Goal: Transaction & Acquisition: Purchase product/service

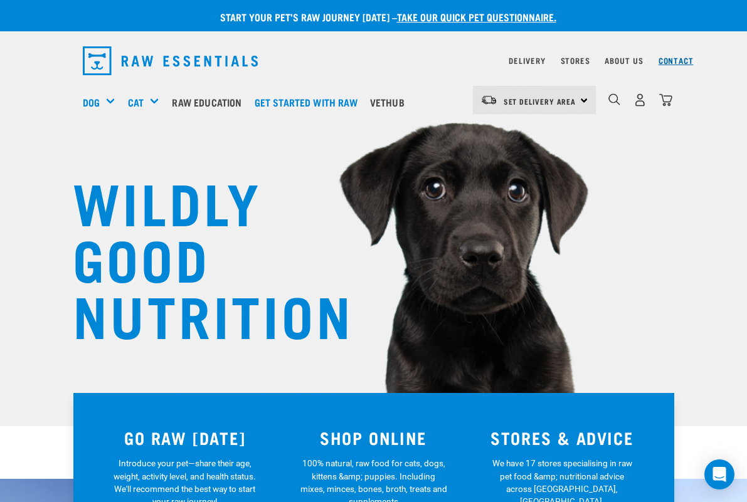
click at [687, 62] on link "Contact" at bounding box center [675, 60] width 35 height 4
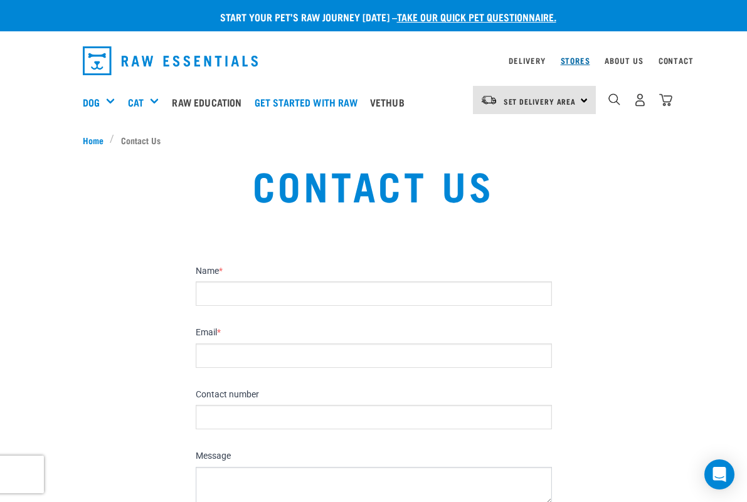
click at [571, 61] on link "Stores" at bounding box center [575, 60] width 29 height 4
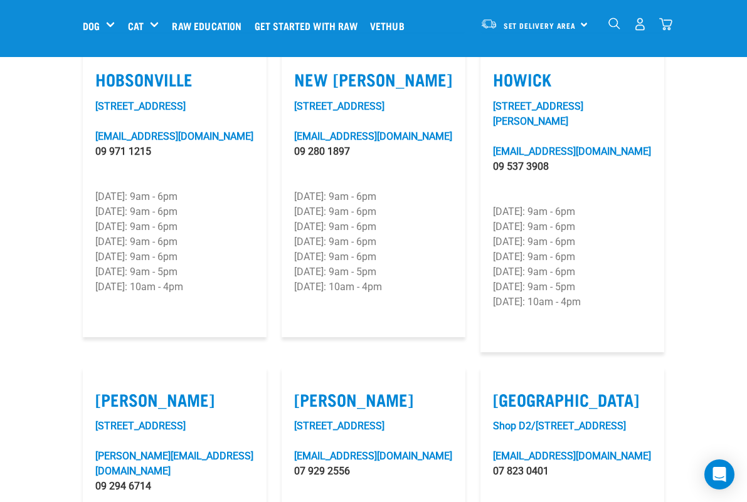
scroll to position [1093, 0]
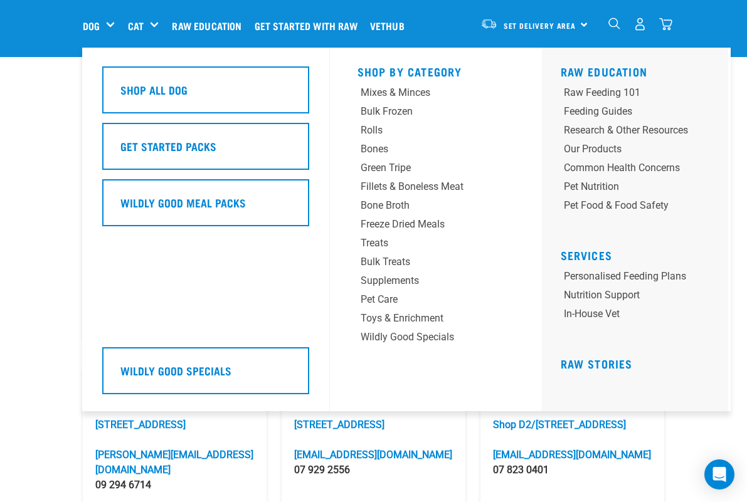
click at [110, 29] on div "Dog" at bounding box center [104, 26] width 42 height 50
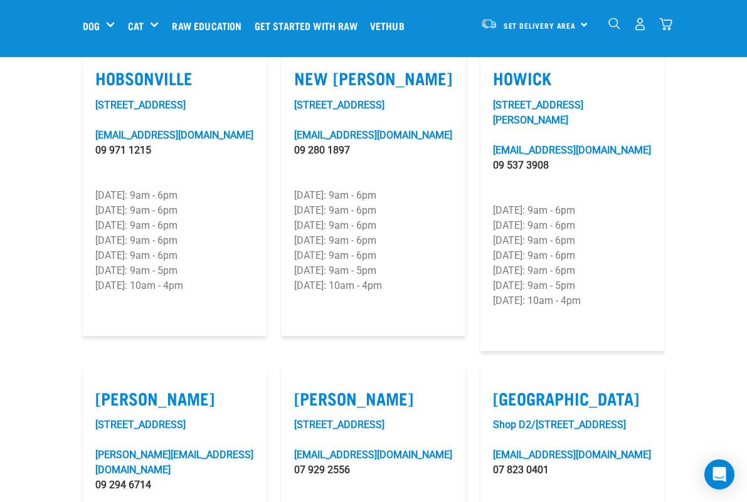
click at [672, 24] on img "dropdown navigation" at bounding box center [665, 24] width 13 height 13
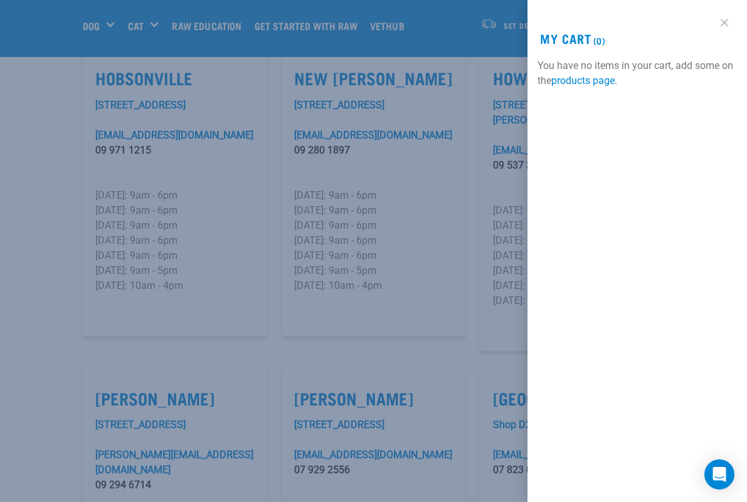
click at [725, 21] on link at bounding box center [724, 23] width 20 height 20
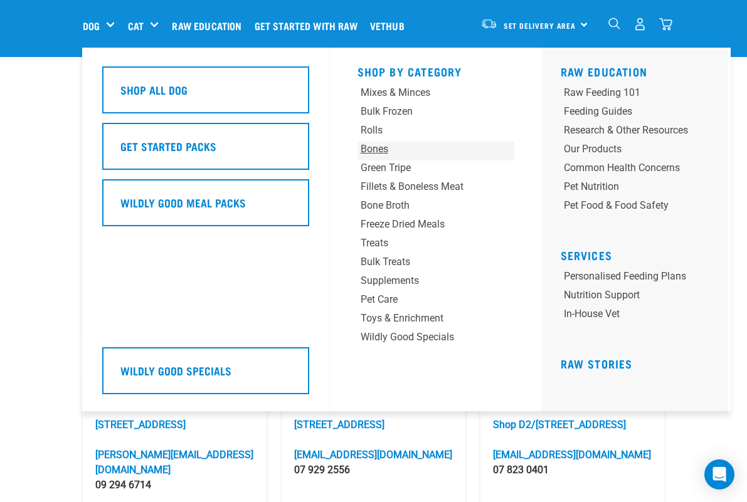
click at [381, 150] on div "Bones" at bounding box center [423, 149] width 124 height 15
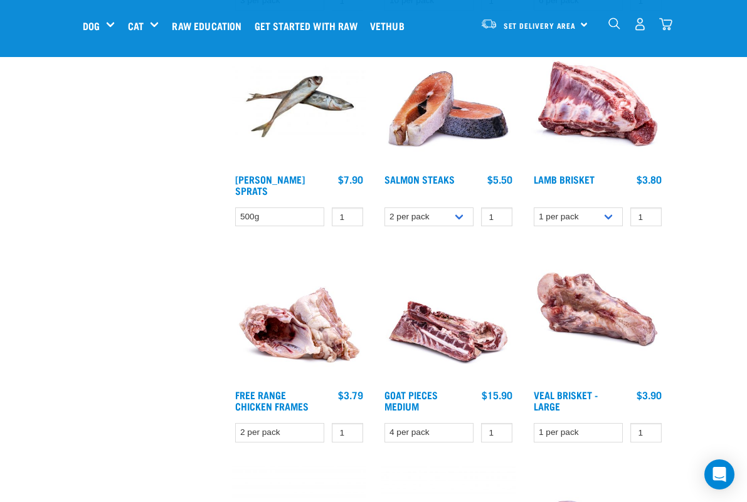
scroll to position [591, 0]
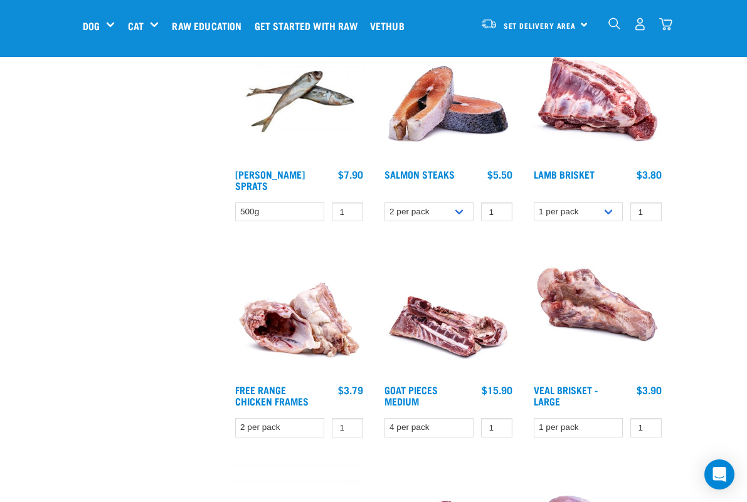
click at [640, 119] on img at bounding box center [597, 95] width 134 height 134
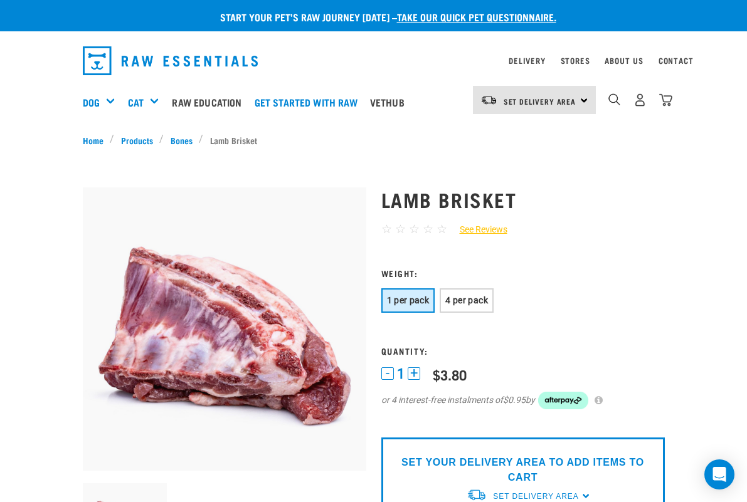
click at [422, 300] on span "1 per pack" at bounding box center [408, 300] width 43 height 10
click at [667, 100] on img "dropdown navigation" at bounding box center [665, 99] width 13 height 13
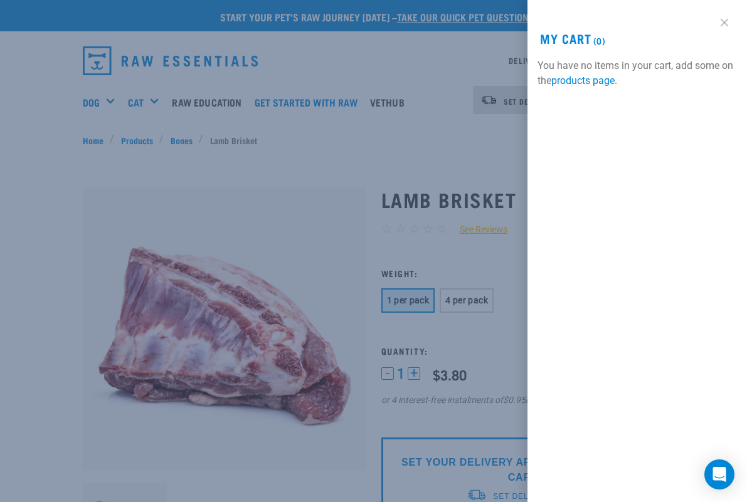
click at [724, 20] on link at bounding box center [724, 23] width 20 height 20
click at [723, 19] on link at bounding box center [724, 23] width 20 height 20
click at [724, 21] on link at bounding box center [724, 23] width 20 height 20
click at [303, 150] on div at bounding box center [373, 251] width 747 height 502
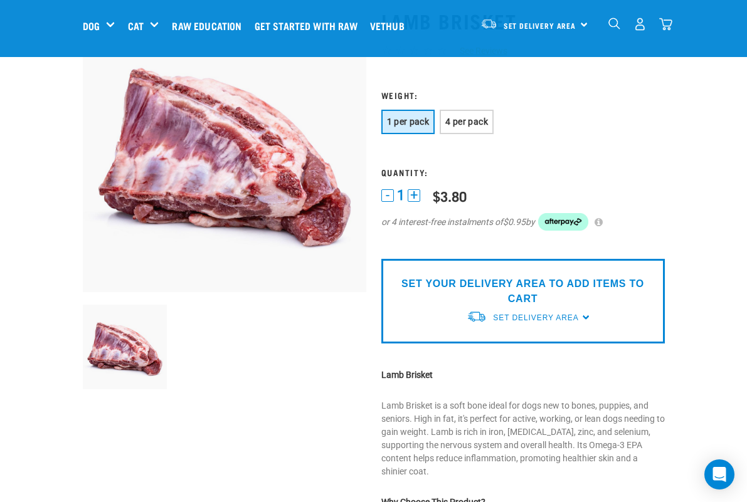
scroll to position [92, 0]
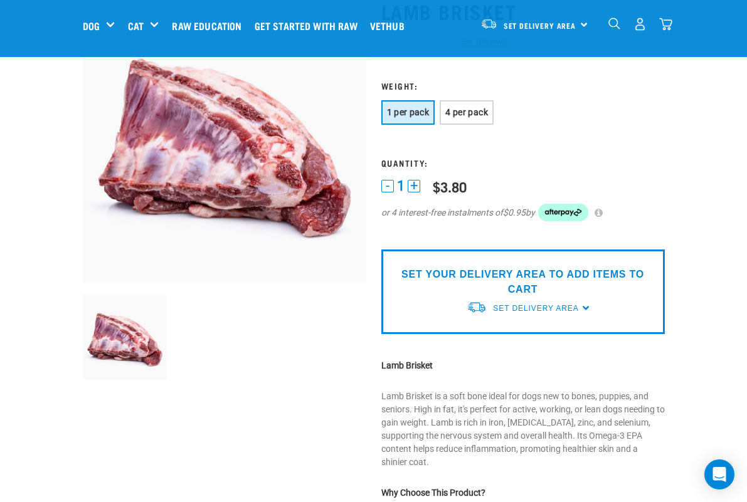
click at [416, 187] on button "+" at bounding box center [414, 186] width 13 height 13
click at [384, 184] on button "-" at bounding box center [387, 186] width 13 height 13
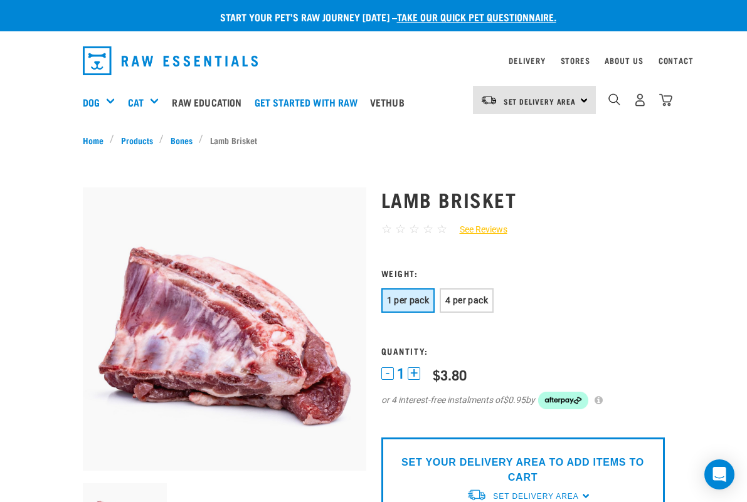
scroll to position [0, 0]
click at [574, 103] on span "Set Delivery Area" at bounding box center [539, 101] width 73 height 4
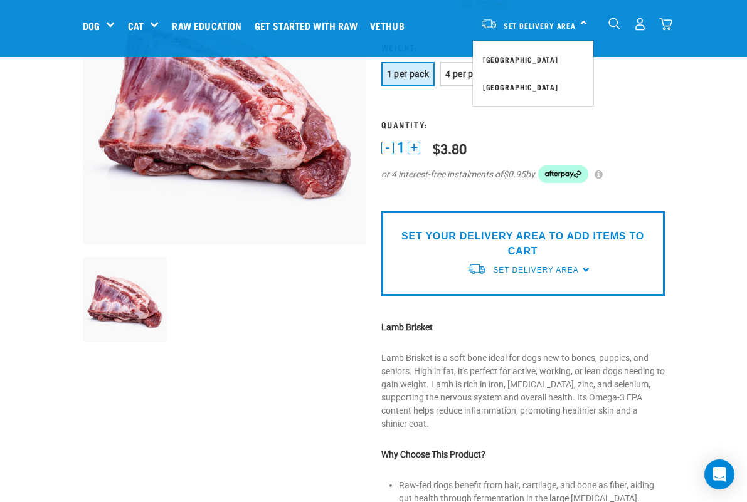
scroll to position [135, 0]
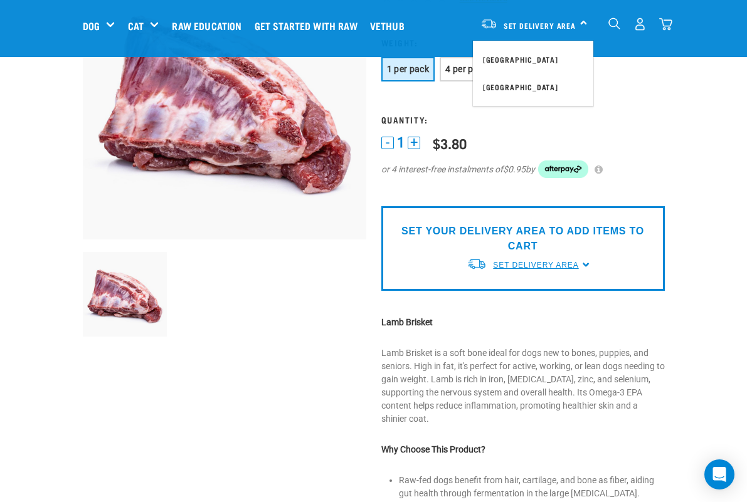
click at [576, 265] on span "Set Delivery Area" at bounding box center [535, 265] width 85 height 9
click at [520, 290] on link "[GEOGRAPHIC_DATA]" at bounding box center [529, 294] width 125 height 21
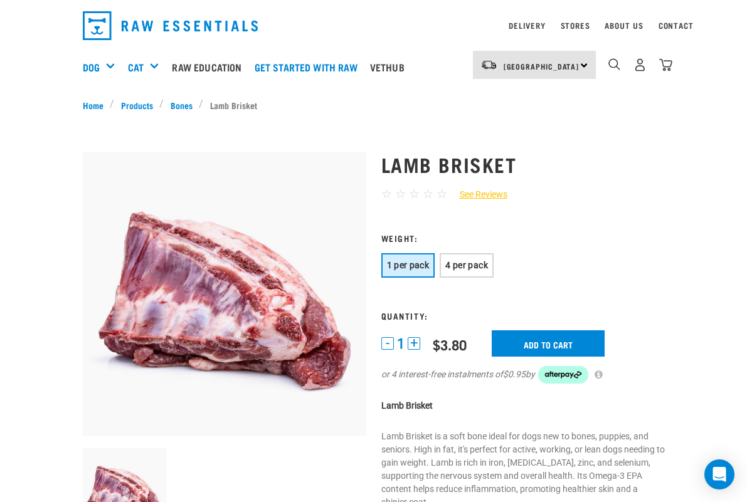
scroll to position [33, 0]
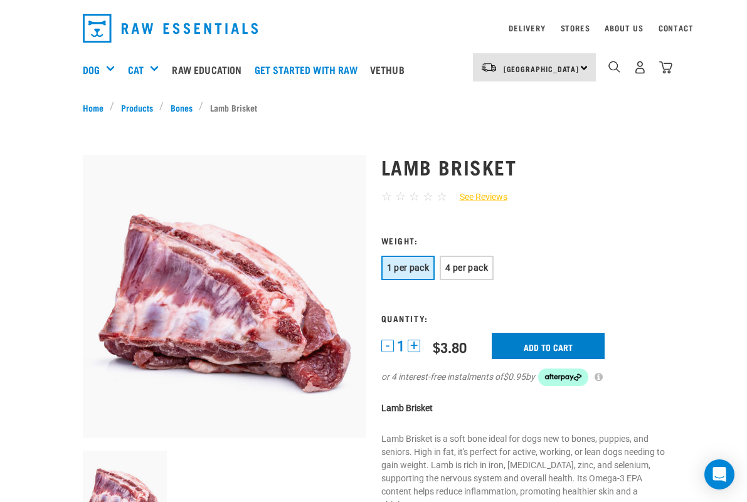
click at [542, 344] on input "Add to cart" at bounding box center [548, 346] width 113 height 26
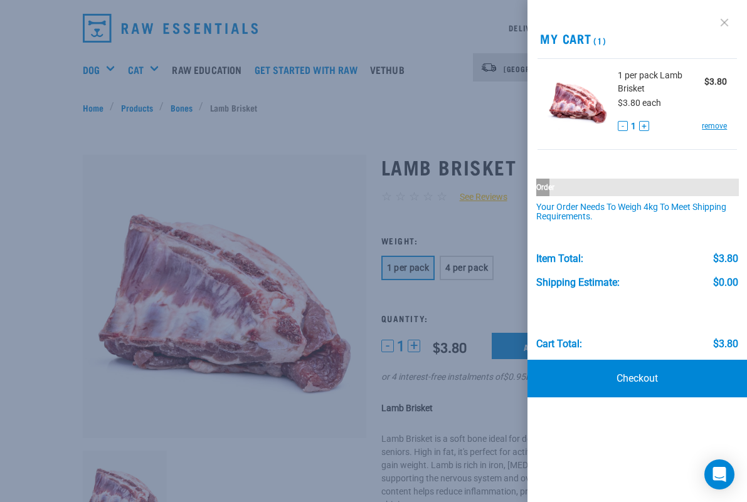
click at [724, 24] on link at bounding box center [724, 23] width 20 height 20
click at [140, 106] on div at bounding box center [373, 251] width 747 height 502
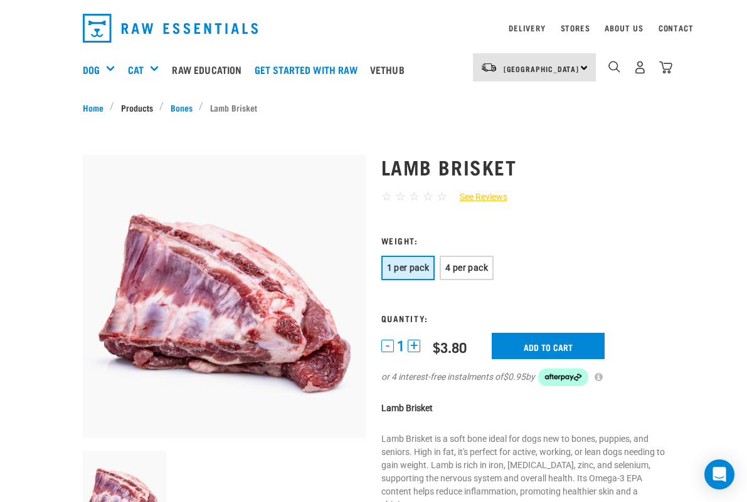
click at [140, 106] on link "Products" at bounding box center [136, 107] width 45 height 13
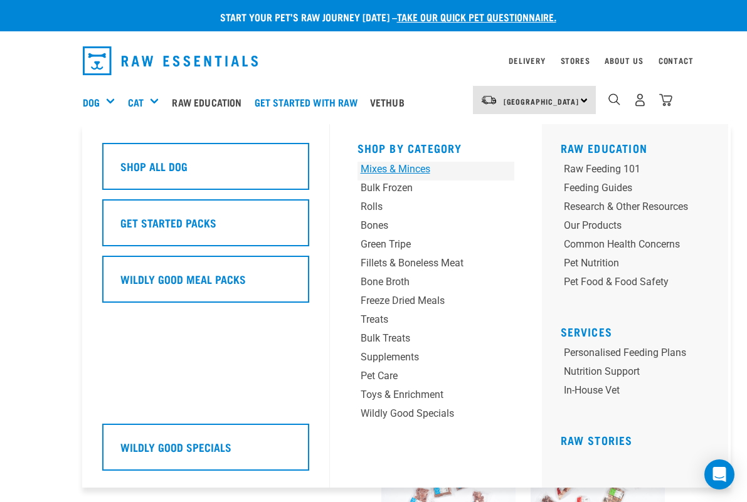
click at [422, 167] on div "Mixes & Minces" at bounding box center [423, 169] width 124 height 15
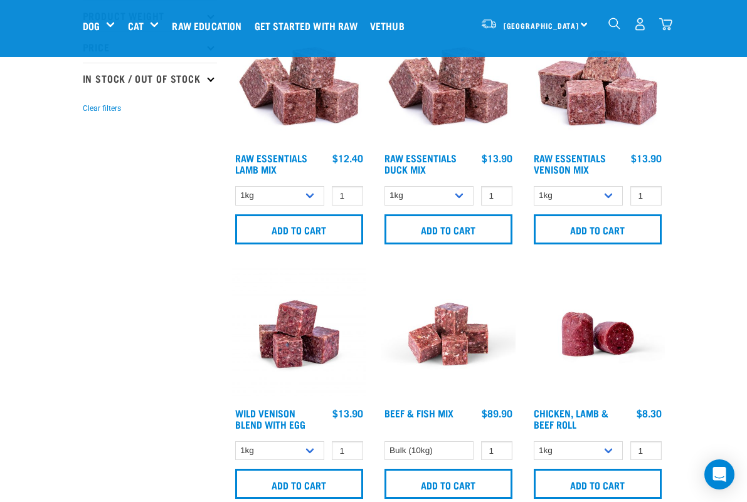
scroll to position [364, 0]
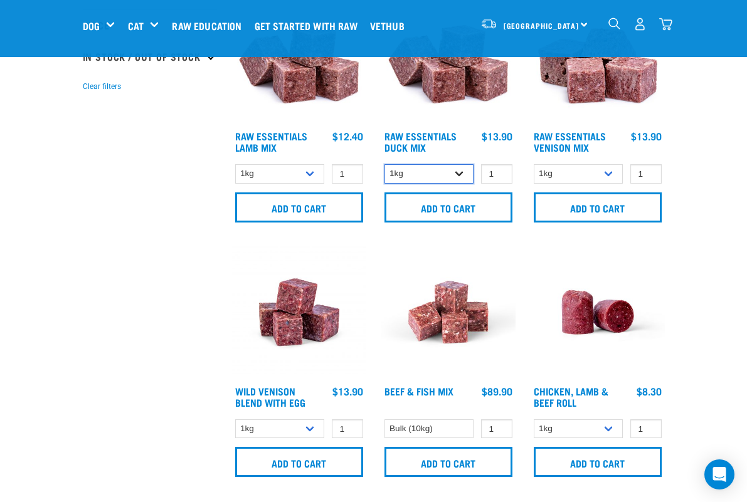
select select "442098"
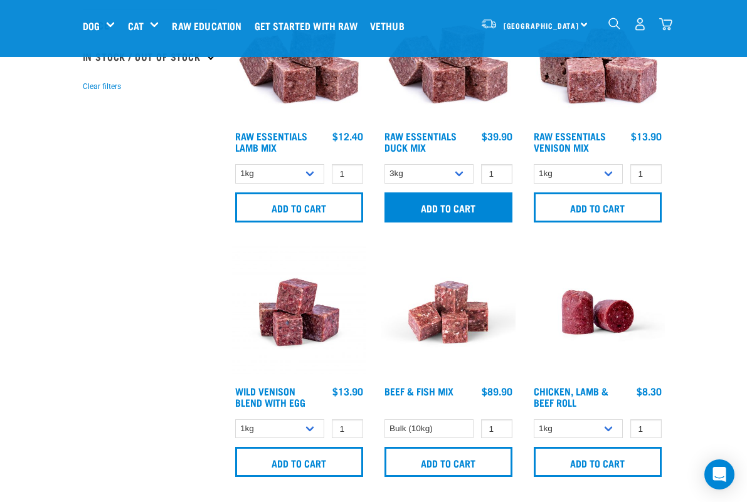
click at [463, 204] on input "Add to cart" at bounding box center [448, 207] width 128 height 30
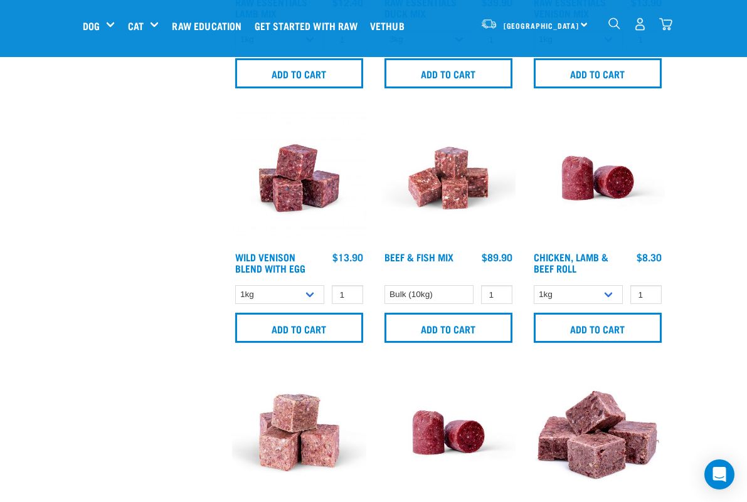
scroll to position [507, 0]
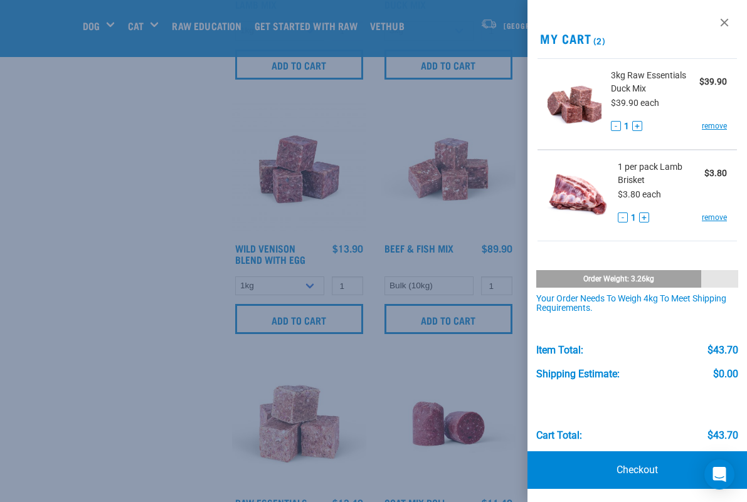
click at [311, 286] on div at bounding box center [373, 251] width 747 height 502
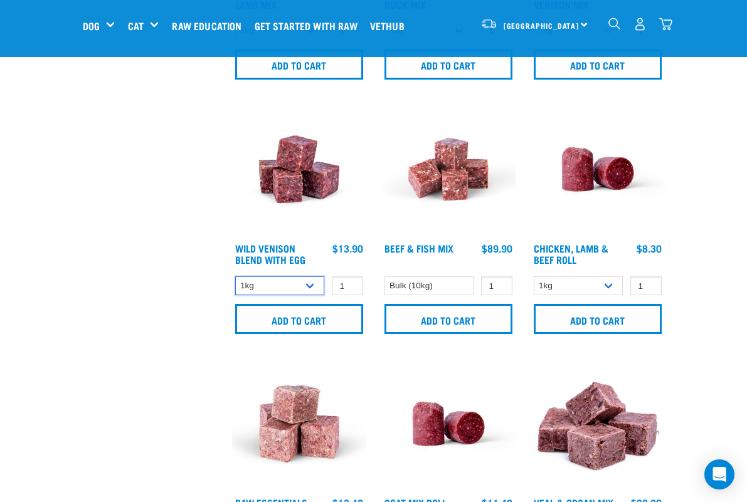
select select "34496"
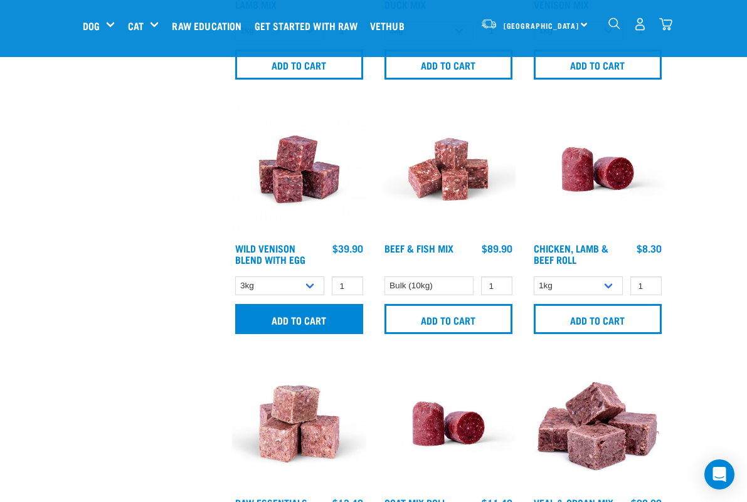
click at [297, 322] on input "Add to cart" at bounding box center [299, 319] width 128 height 30
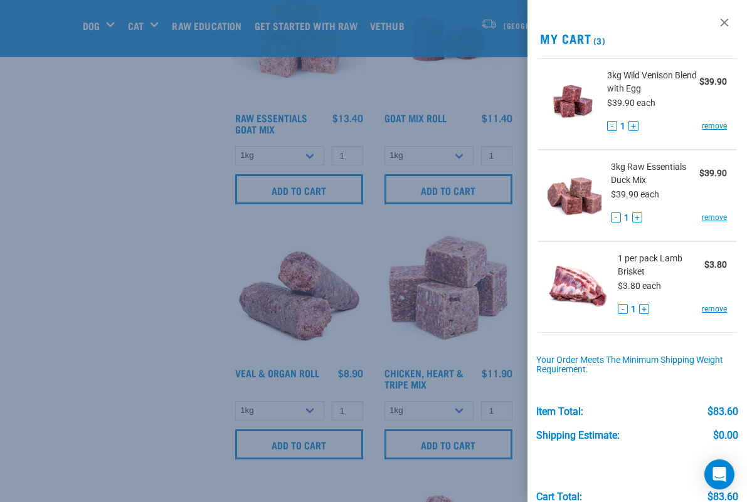
scroll to position [917, 0]
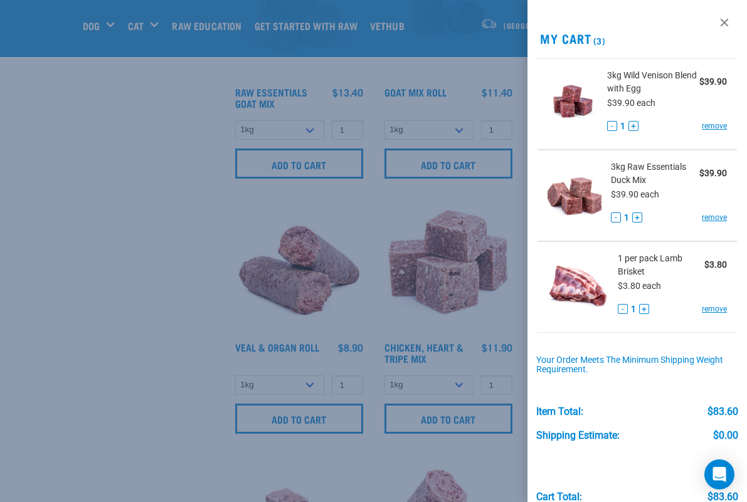
click at [195, 410] on div at bounding box center [373, 251] width 747 height 502
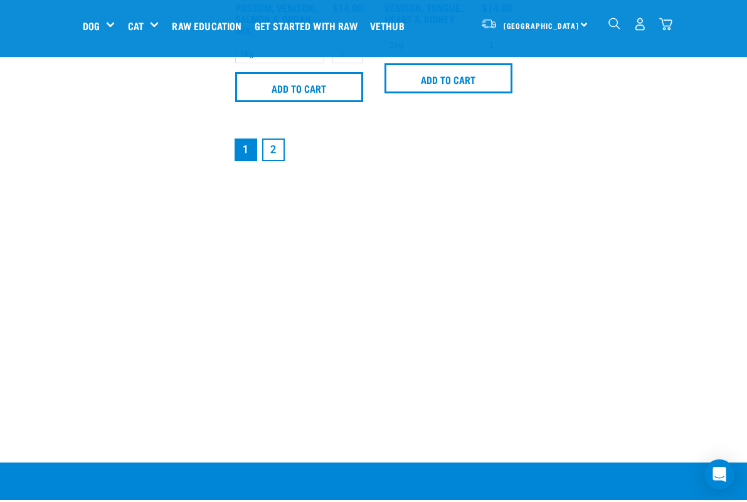
scroll to position [2787, 0]
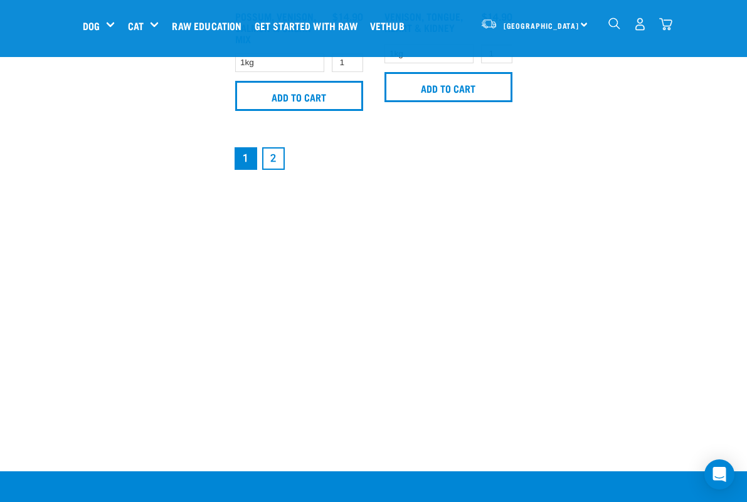
click at [273, 169] on link "2" at bounding box center [273, 158] width 23 height 23
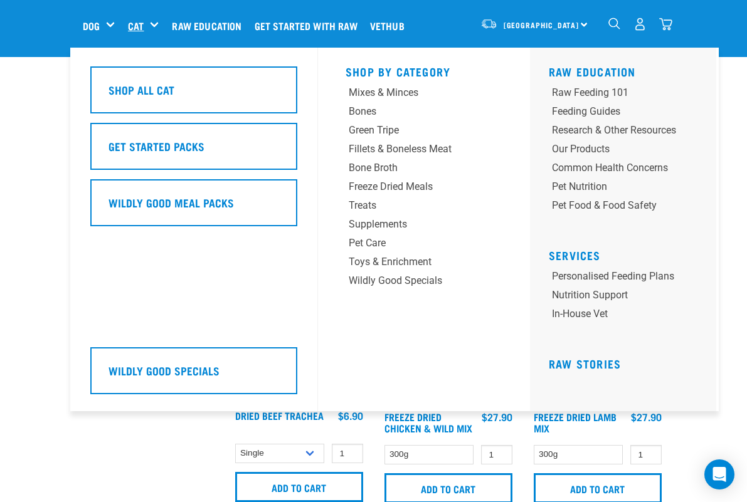
scroll to position [1333, 0]
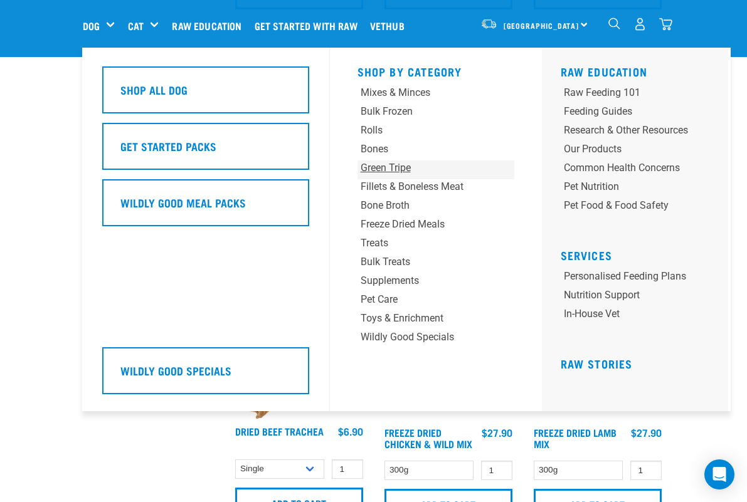
click at [373, 165] on div "Green Tripe" at bounding box center [423, 168] width 124 height 15
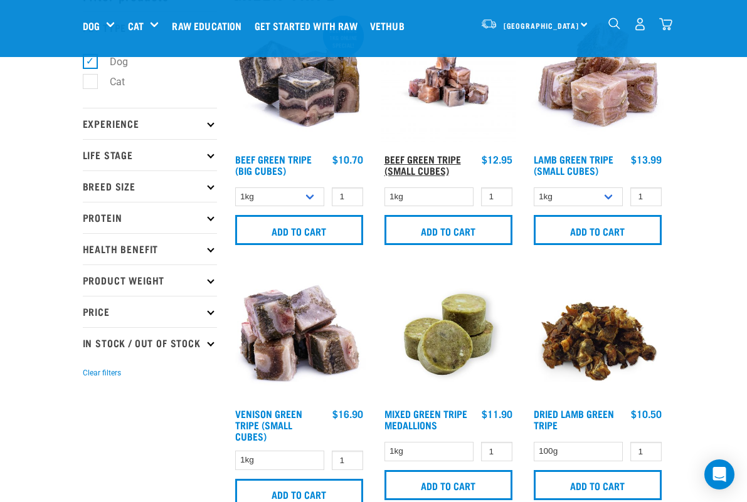
scroll to position [78, 0]
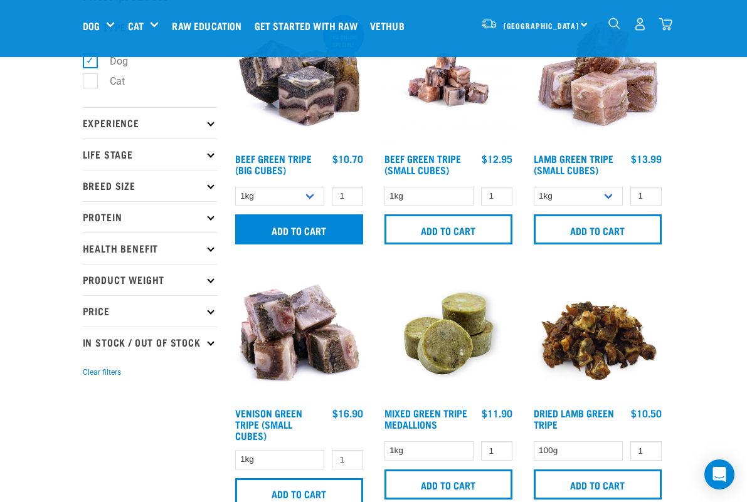
click at [336, 235] on input "Add to cart" at bounding box center [299, 229] width 128 height 30
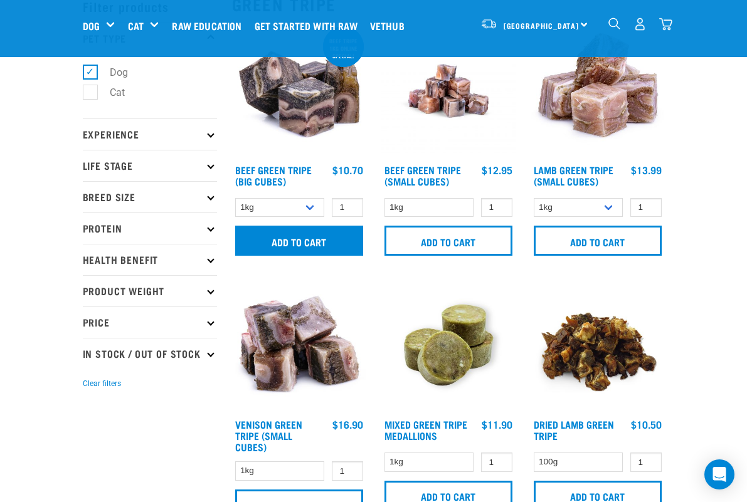
scroll to position [58, 0]
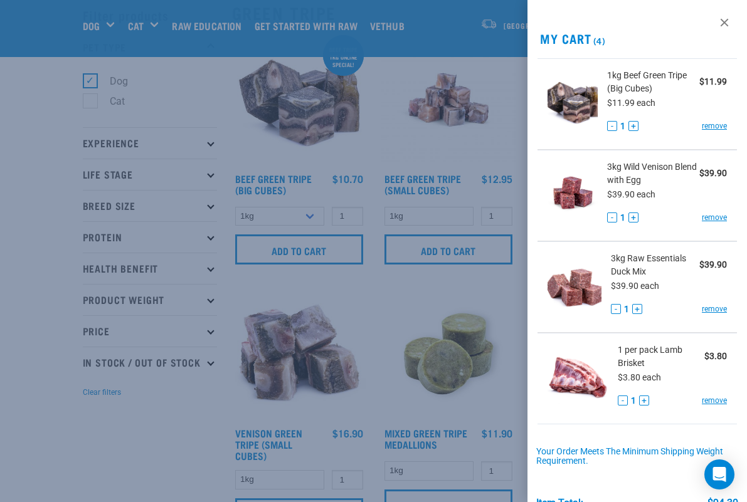
click at [208, 419] on div at bounding box center [373, 251] width 747 height 502
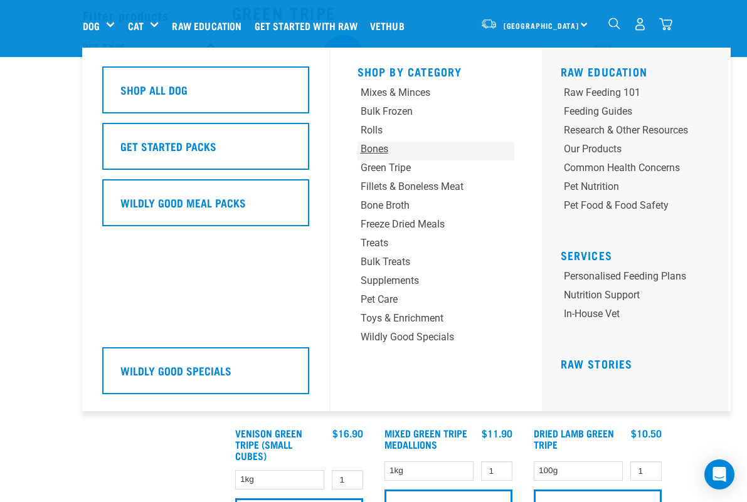
click at [380, 150] on div "Bones" at bounding box center [423, 149] width 124 height 15
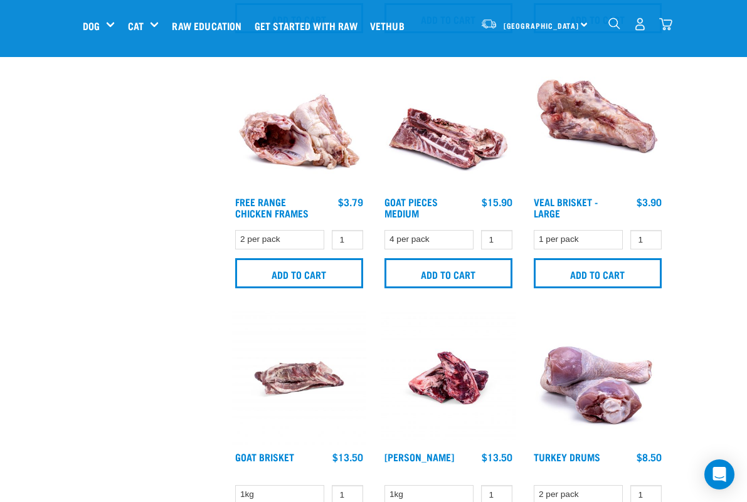
scroll to position [799, 0]
click at [586, 280] on input "Add to cart" at bounding box center [598, 273] width 128 height 30
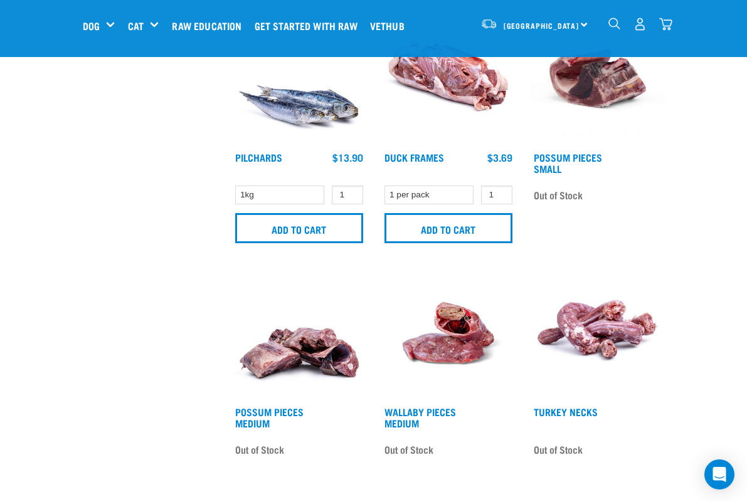
scroll to position [1355, 0]
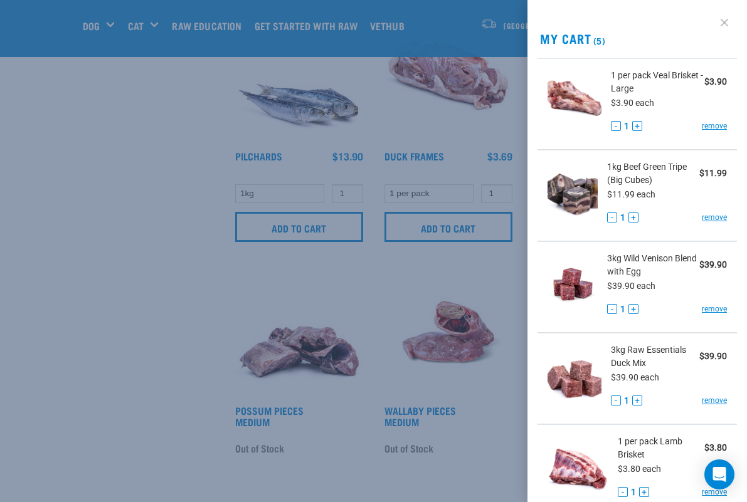
click at [729, 21] on link at bounding box center [724, 23] width 20 height 20
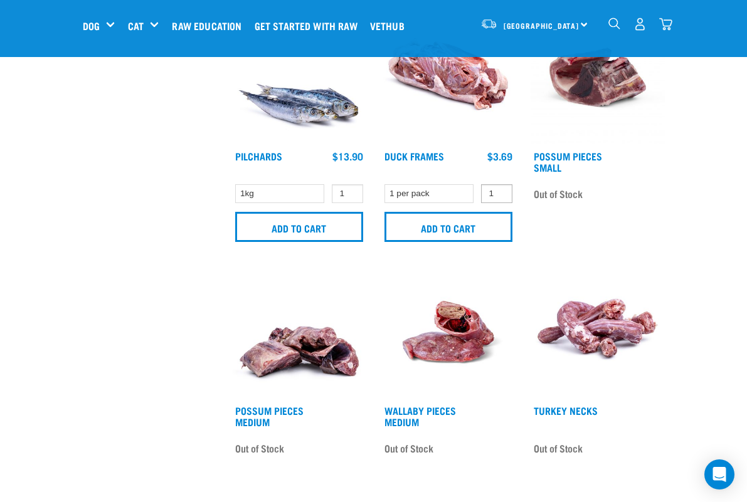
type input "2"
click at [498, 192] on input "2" at bounding box center [496, 193] width 31 height 19
click at [477, 228] on input "Add to cart" at bounding box center [448, 227] width 128 height 30
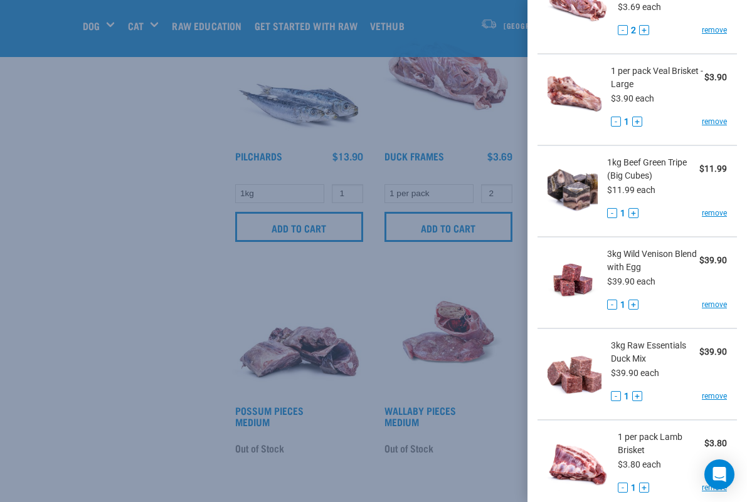
scroll to position [132, 0]
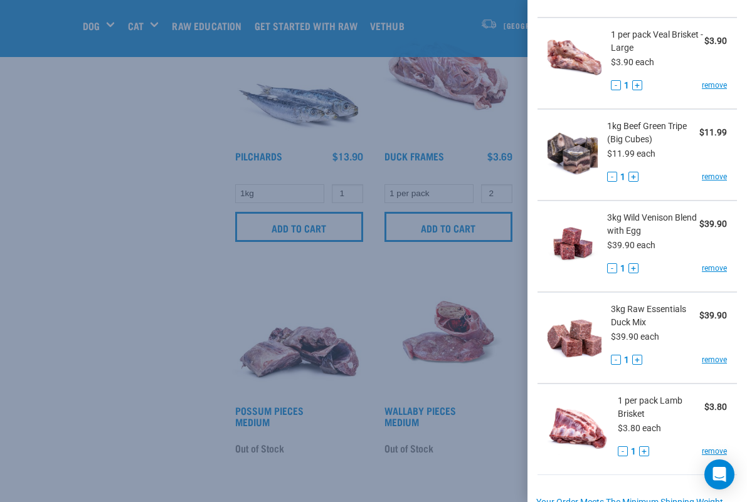
click at [145, 381] on div at bounding box center [373, 251] width 747 height 502
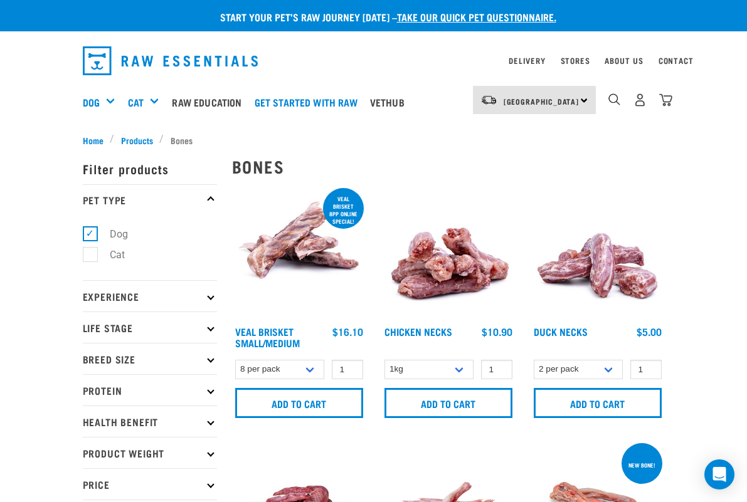
scroll to position [0, 0]
click at [572, 61] on link "Stores" at bounding box center [575, 60] width 29 height 4
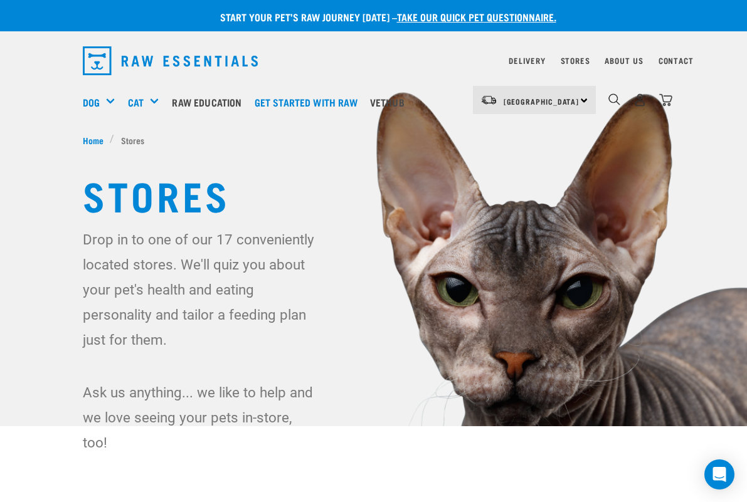
click at [583, 101] on div "[GEOGRAPHIC_DATA] [GEOGRAPHIC_DATA]" at bounding box center [534, 100] width 123 height 28
click at [530, 133] on link "[GEOGRAPHIC_DATA]" at bounding box center [533, 136] width 120 height 28
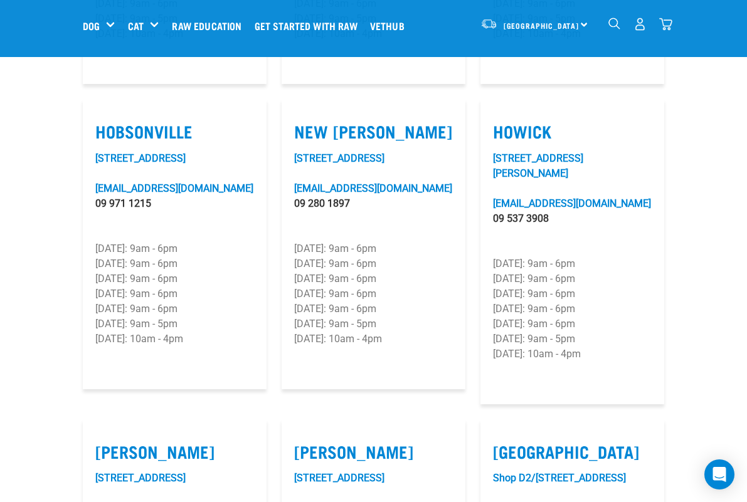
scroll to position [1047, 0]
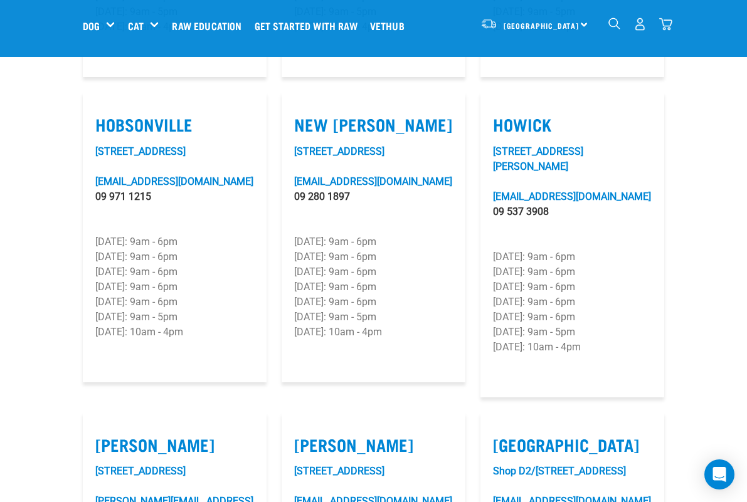
click at [666, 28] on img "dropdown navigation" at bounding box center [665, 24] width 13 height 13
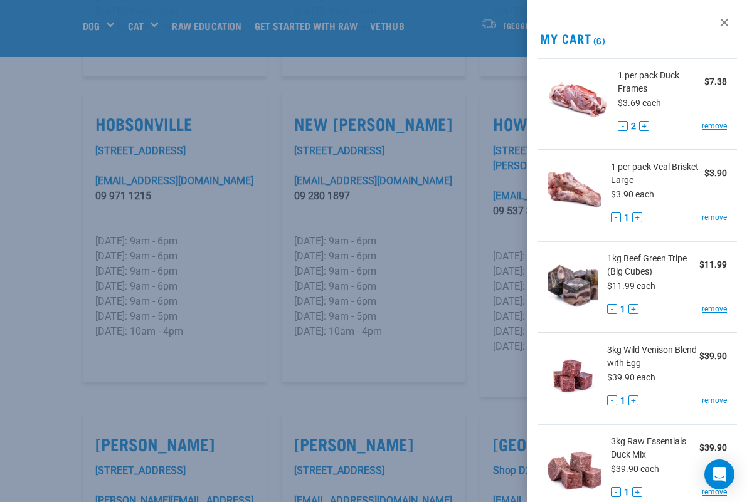
scroll to position [0, 0]
drag, startPoint x: 648, startPoint y: 88, endPoint x: 614, endPoint y: 74, distance: 36.6
click at [614, 74] on div "1 per pack Duck Frames $7.38 $3.69 each - 2 + remove" at bounding box center [667, 104] width 119 height 70
copy span "1 per pack Duck Frames"
drag, startPoint x: 655, startPoint y: 164, endPoint x: 699, endPoint y: 167, distance: 44.0
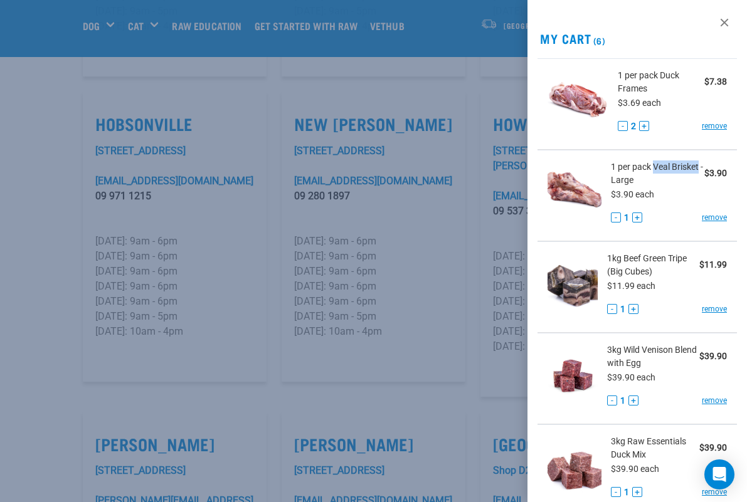
click at [699, 167] on span "1 per pack Veal Brisket - Large" at bounding box center [657, 174] width 93 height 26
copy span "Veal Brisket"
drag, startPoint x: 689, startPoint y: 257, endPoint x: 607, endPoint y: 256, distance: 82.1
click at [607, 256] on span "1kg Beef Green Tripe (Big Cubes)" at bounding box center [653, 265] width 92 height 26
copy span "1kg Beef Green Tripe"
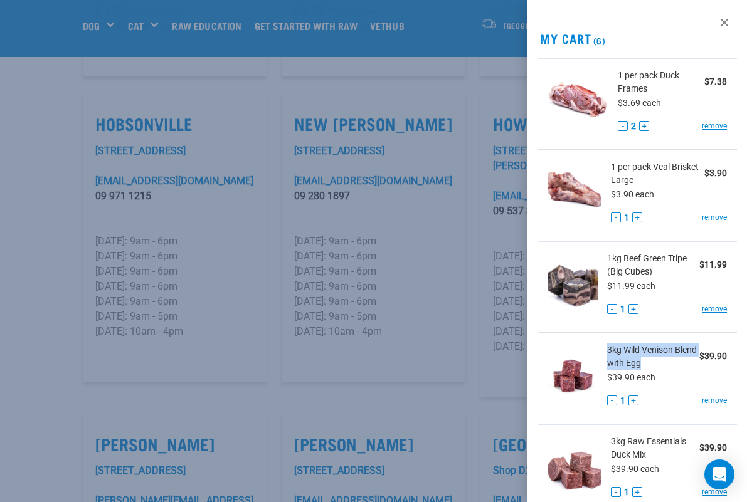
drag, startPoint x: 640, startPoint y: 362, endPoint x: 603, endPoint y: 345, distance: 40.7
click at [603, 345] on div "3kg Wild Venison Blend with Egg $39.90 $39.90 each - 1 + remove" at bounding box center [662, 379] width 129 height 70
copy span "3kg Wild Venison Blend with Egg"
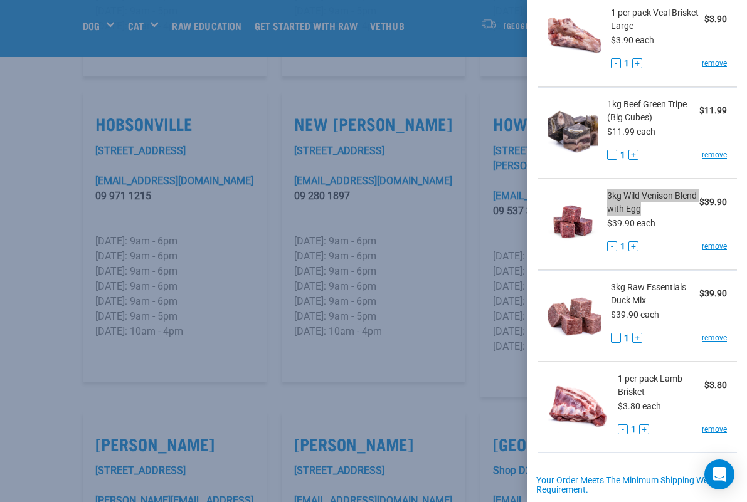
scroll to position [167, 0]
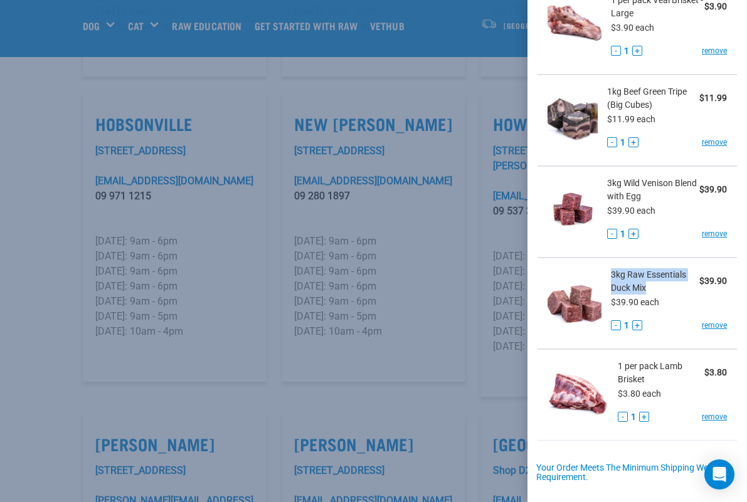
drag, startPoint x: 646, startPoint y: 287, endPoint x: 608, endPoint y: 274, distance: 40.8
click at [608, 274] on div "3kg Raw Essentials Duck Mix $39.90 $39.90 each - 1 + remove" at bounding box center [663, 303] width 125 height 70
copy span "3kg Raw Essentials Duck Mix"
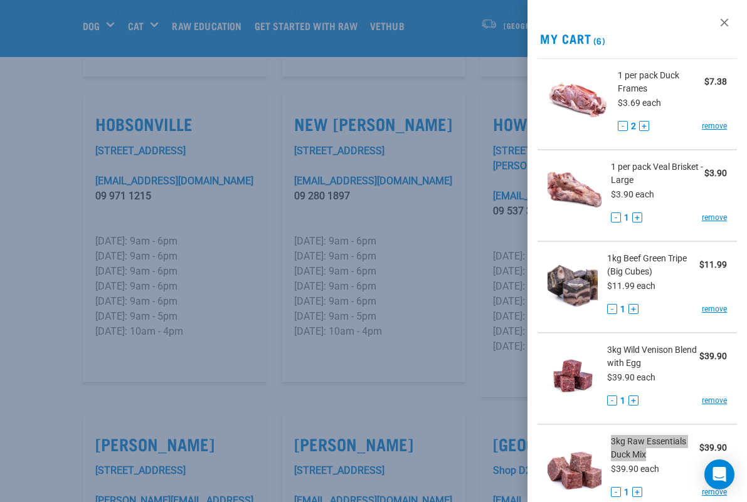
scroll to position [0, 0]
click at [725, 22] on link at bounding box center [724, 23] width 20 height 20
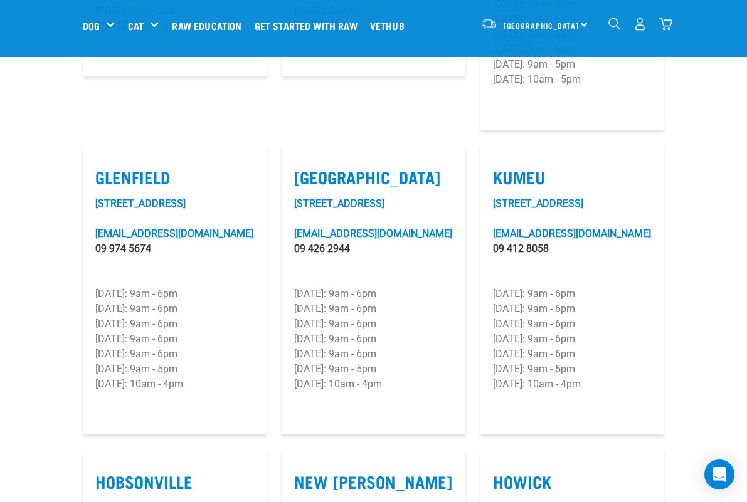
scroll to position [688, 0]
